Goal: Transaction & Acquisition: Purchase product/service

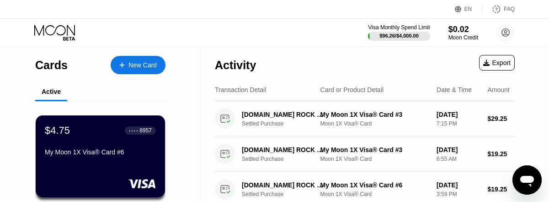
scroll to position [250, 0]
click at [462, 35] on div "Moon Credit" at bounding box center [464, 37] width 30 height 6
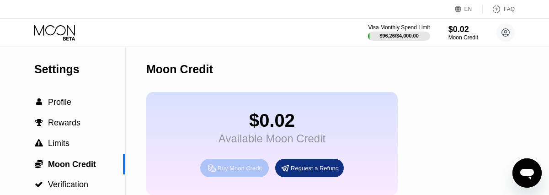
click at [236, 172] on div "Buy Moon Credit" at bounding box center [240, 168] width 44 height 8
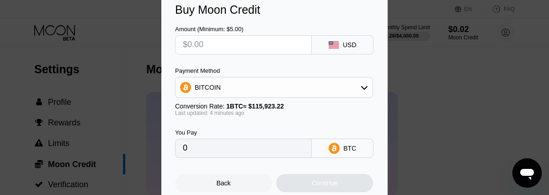
click at [273, 86] on div "BITCOIN" at bounding box center [274, 87] width 197 height 18
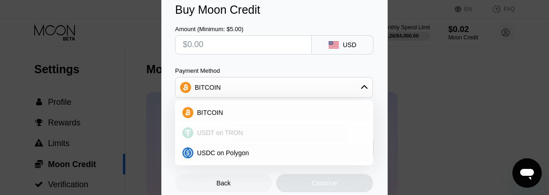
click at [227, 129] on span "USDT on TRON" at bounding box center [220, 132] width 46 height 7
type input "0.00"
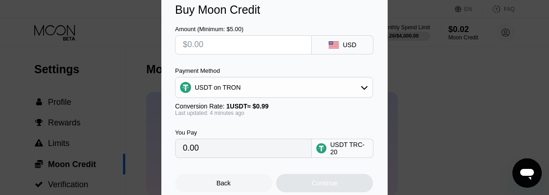
click at [235, 44] on input "text" at bounding box center [243, 45] width 121 height 18
type input "$30"
click at [245, 45] on input "$30" at bounding box center [243, 45] width 121 height 18
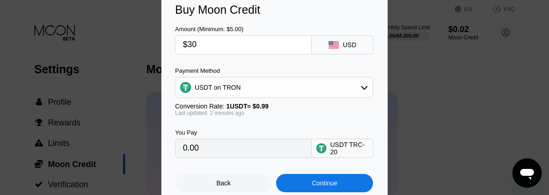
type input "30.30"
type input "$32"
type input "32.32"
type input "$32"
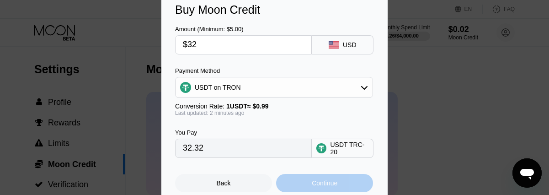
click at [325, 187] on div "Continue" at bounding box center [325, 182] width 26 height 7
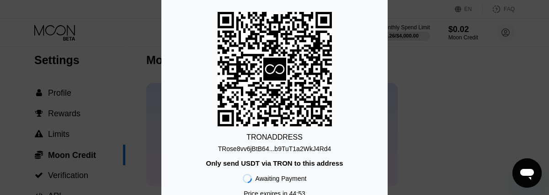
scroll to position [7, 0]
click at [302, 193] on span "44 : 48" at bounding box center [298, 193] width 16 height 7
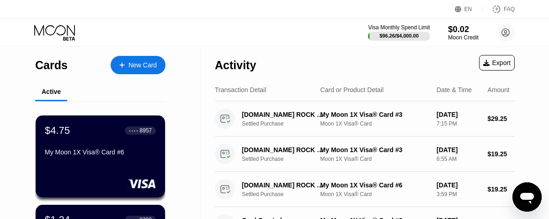
click at [461, 39] on div "Moon Credit" at bounding box center [463, 37] width 31 height 6
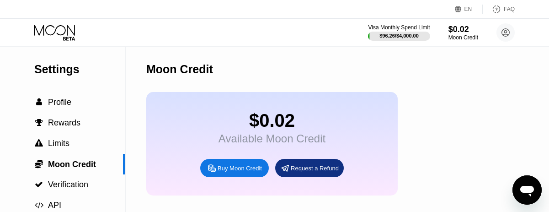
click at [248, 172] on div "Buy Moon Credit" at bounding box center [240, 168] width 44 height 8
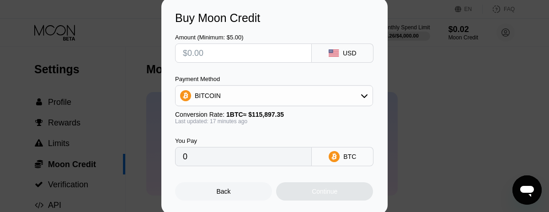
click at [274, 56] on input "text" at bounding box center [243, 53] width 121 height 18
type input "$32"
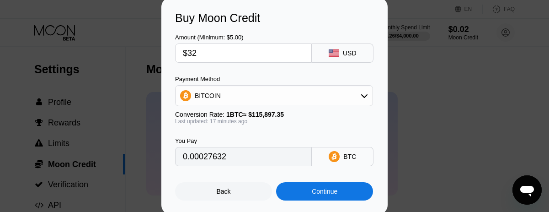
type input "0.00027632"
type input "$32"
click at [257, 96] on div "BITCOIN" at bounding box center [274, 95] width 197 height 18
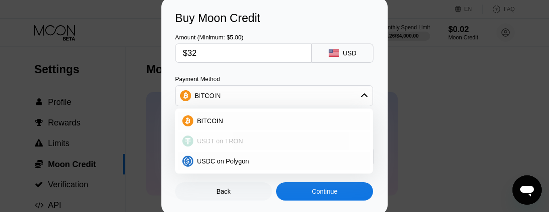
click at [231, 145] on span "USDT on TRON" at bounding box center [220, 140] width 46 height 7
type input "32.32"
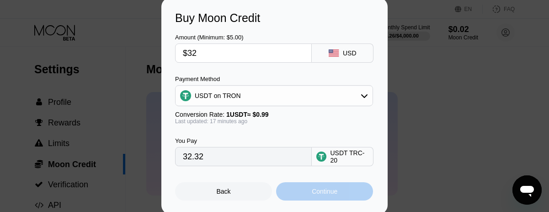
click at [317, 195] on div "Continue" at bounding box center [325, 191] width 26 height 7
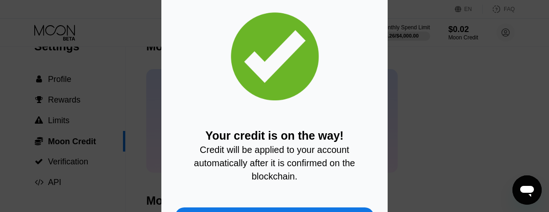
scroll to position [27, 0]
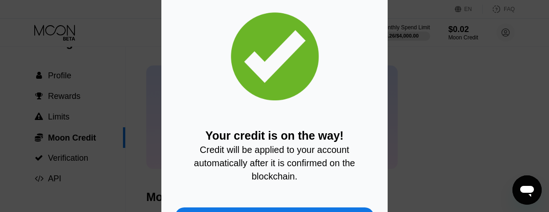
click at [366, 201] on div "Close" at bounding box center [274, 216] width 199 height 18
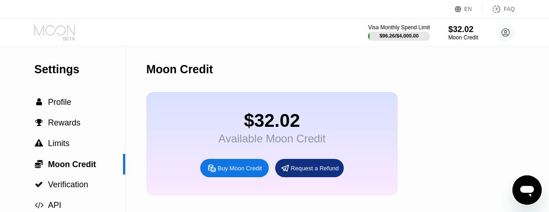
click at [61, 35] on icon at bounding box center [55, 33] width 43 height 16
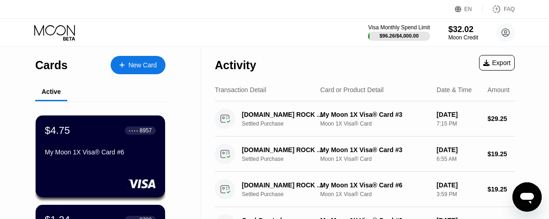
click at [140, 62] on div "New Card" at bounding box center [143, 65] width 28 height 8
